Goal: Information Seeking & Learning: Learn about a topic

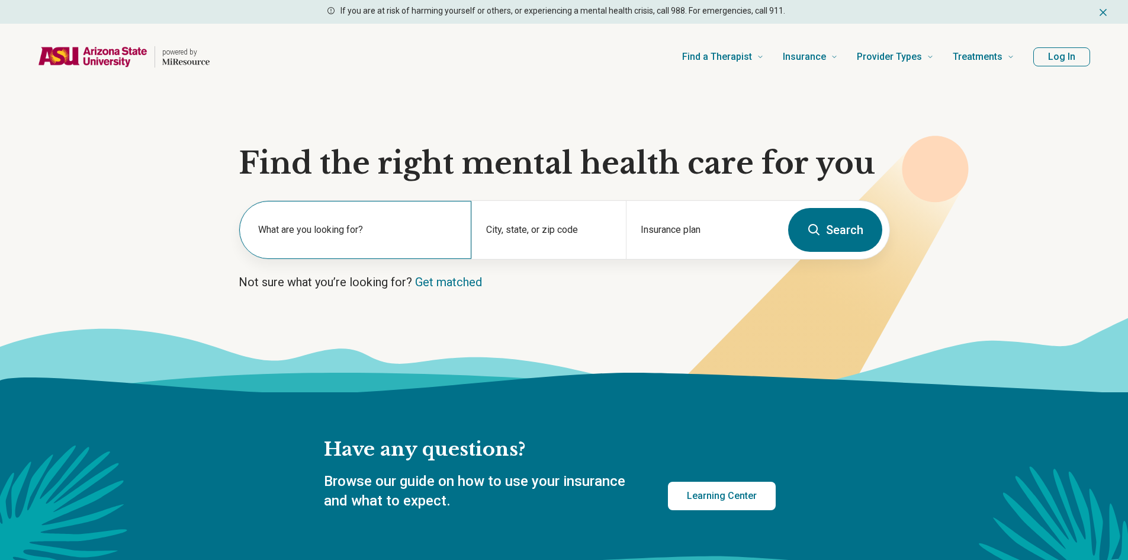
drag, startPoint x: 0, startPoint y: 0, endPoint x: 379, endPoint y: 227, distance: 442.0
click at [379, 227] on label "What are you looking for?" at bounding box center [357, 230] width 199 height 14
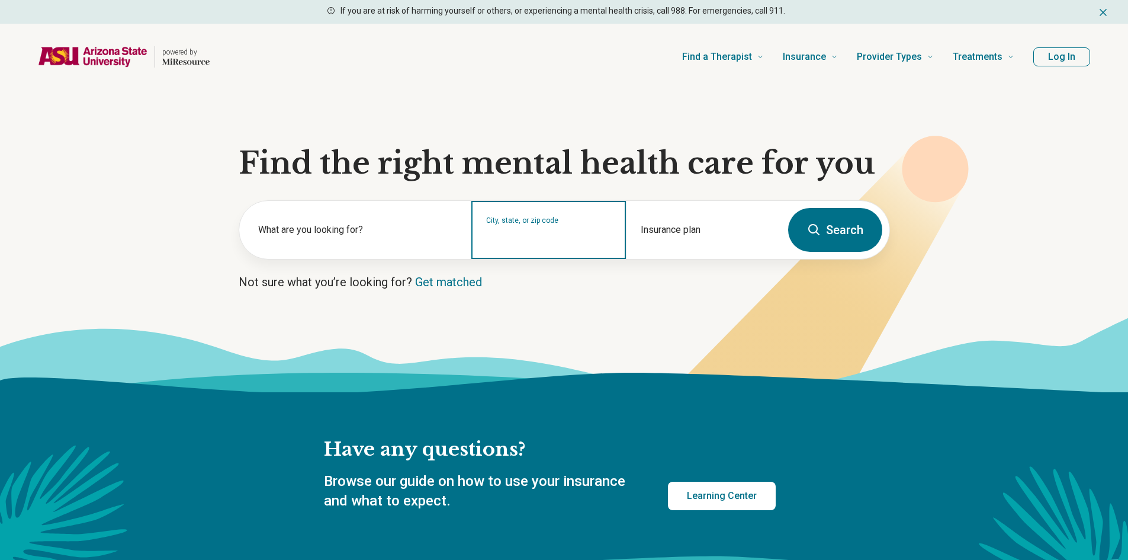
click at [551, 245] on div "City, state, or zip code" at bounding box center [548, 230] width 155 height 58
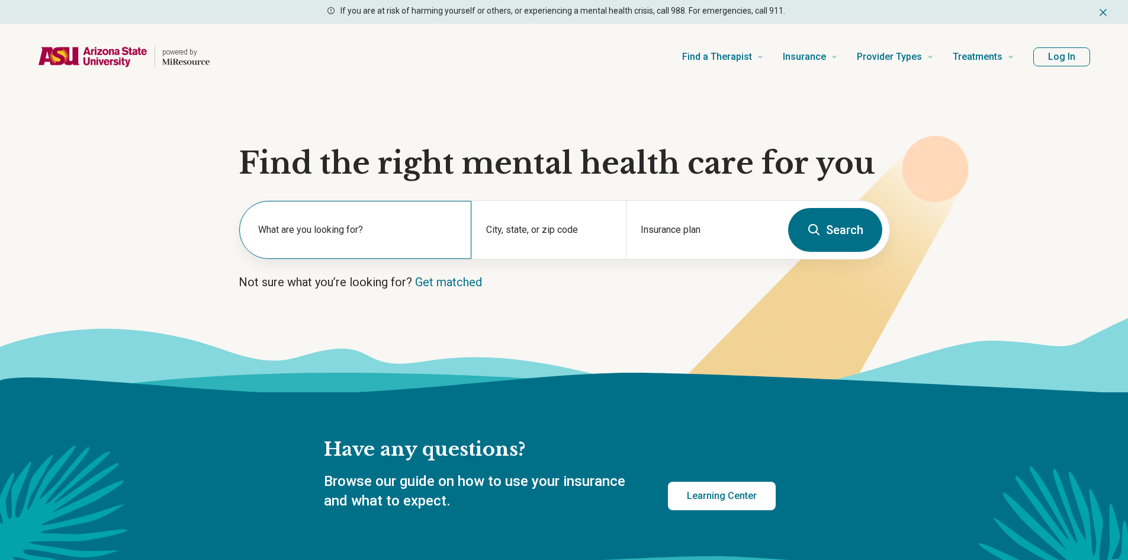
click at [432, 233] on label "What are you looking for?" at bounding box center [357, 230] width 199 height 14
